Goal: Task Accomplishment & Management: Manage account settings

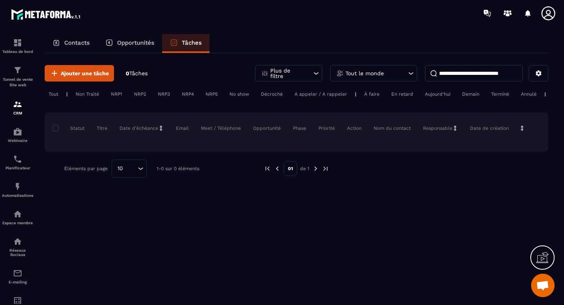
scroll to position [2642, 0]
click at [80, 45] on p "Contacts" at bounding box center [76, 42] width 25 height 7
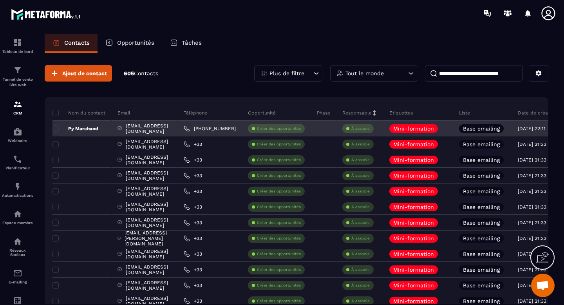
click at [499, 129] on p "Base emailing" at bounding box center [481, 128] width 37 height 5
click at [57, 128] on span at bounding box center [55, 128] width 6 height 6
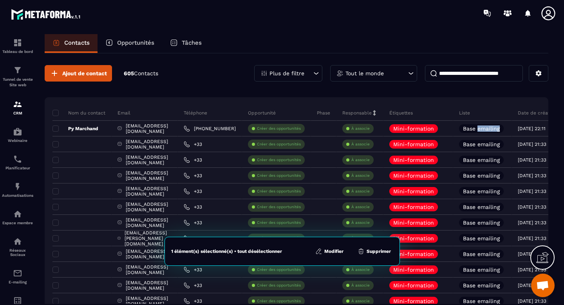
click at [380, 252] on button "Supprimer" at bounding box center [374, 251] width 38 height 8
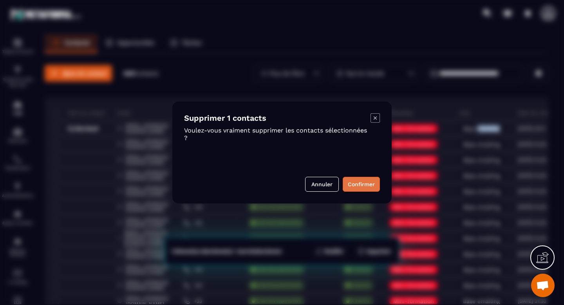
click at [369, 190] on button "Confirmer" at bounding box center [360, 184] width 37 height 15
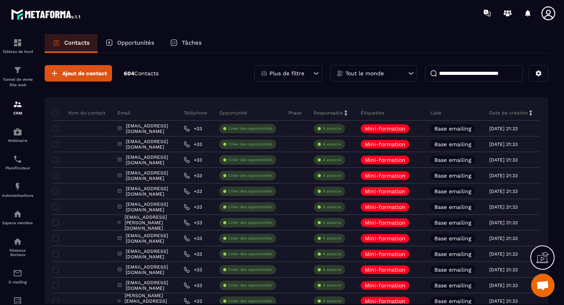
click at [374, 29] on section "Tableau de bord Tunnel de vente Site web CRM Webinaire Planificateur Automatisa…" at bounding box center [282, 176] width 564 height 301
click at [548, 13] on icon at bounding box center [548, 13] width 16 height 16
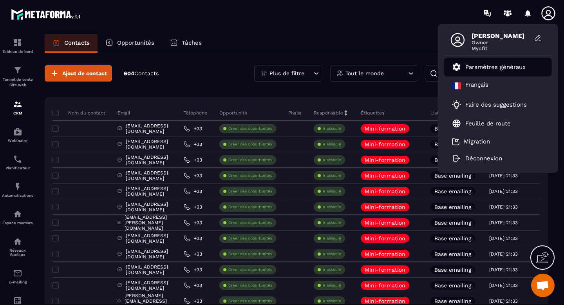
click at [497, 68] on p "Paramètres généraux" at bounding box center [495, 66] width 60 height 7
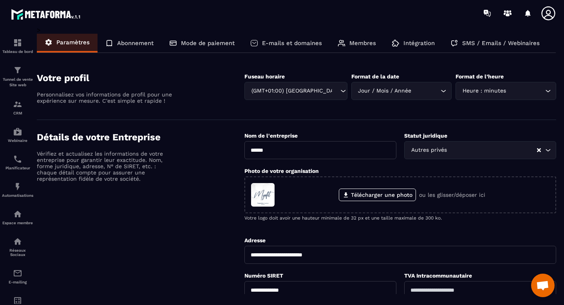
click at [497, 40] on p "SMS / Emails / Webinaires" at bounding box center [500, 43] width 77 height 7
